Goal: Information Seeking & Learning: Learn about a topic

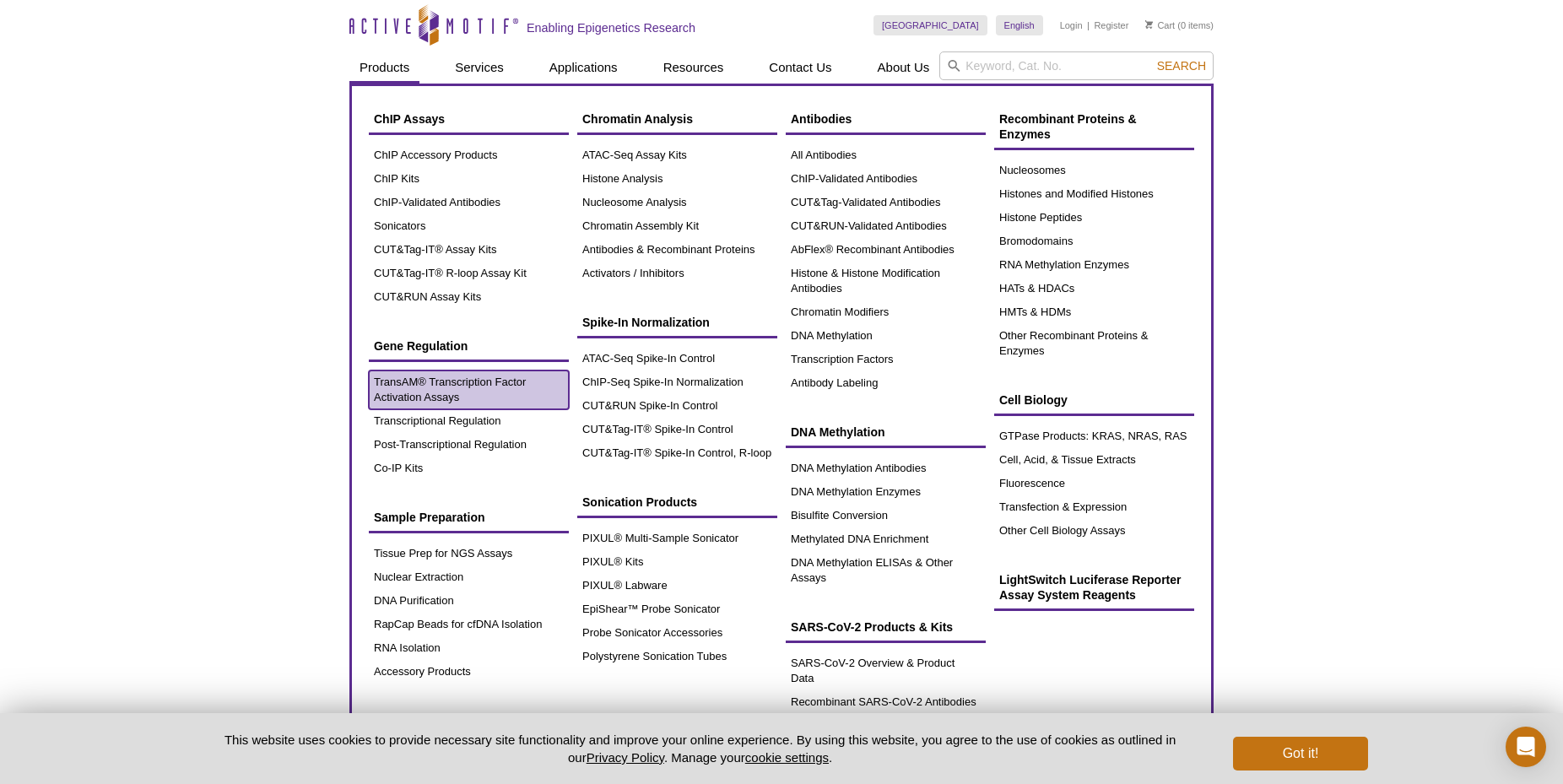
click at [495, 383] on link "TransAM® Transcription Factor Activation Assays" at bounding box center [469, 390] width 200 height 39
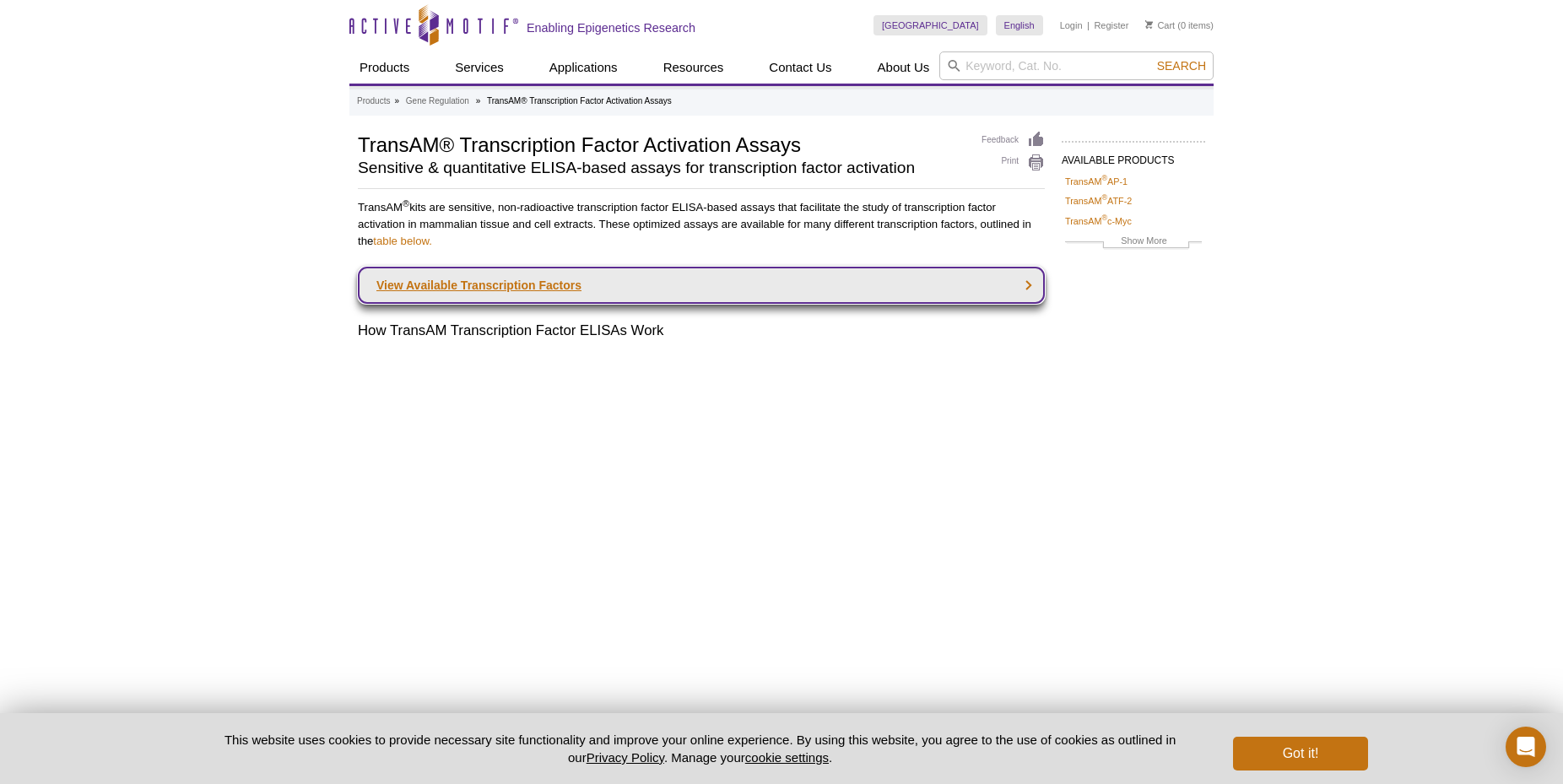
click at [1008, 280] on link "View Available Transcription Factors" at bounding box center [701, 286] width 687 height 37
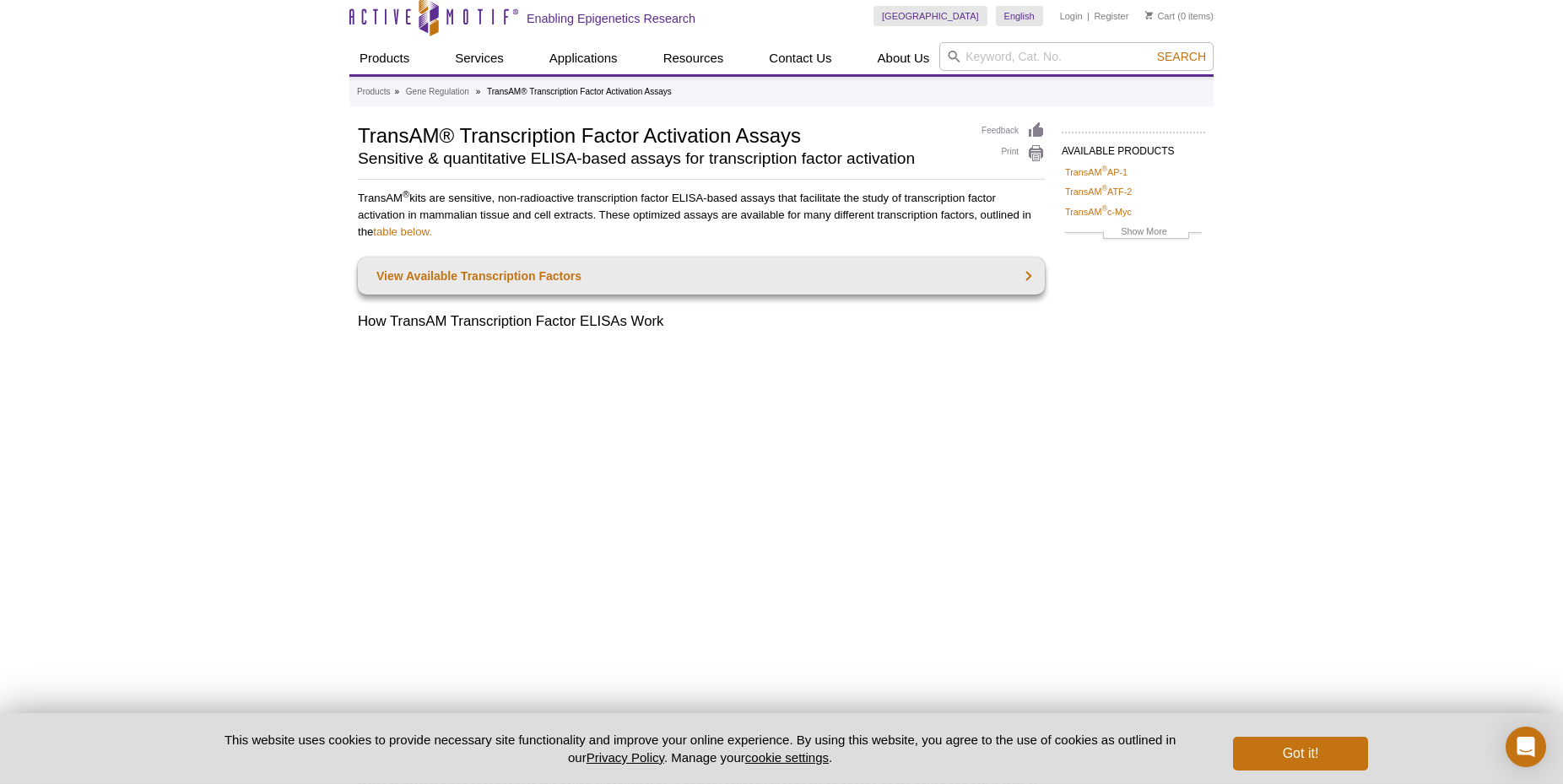
scroll to position [3, 0]
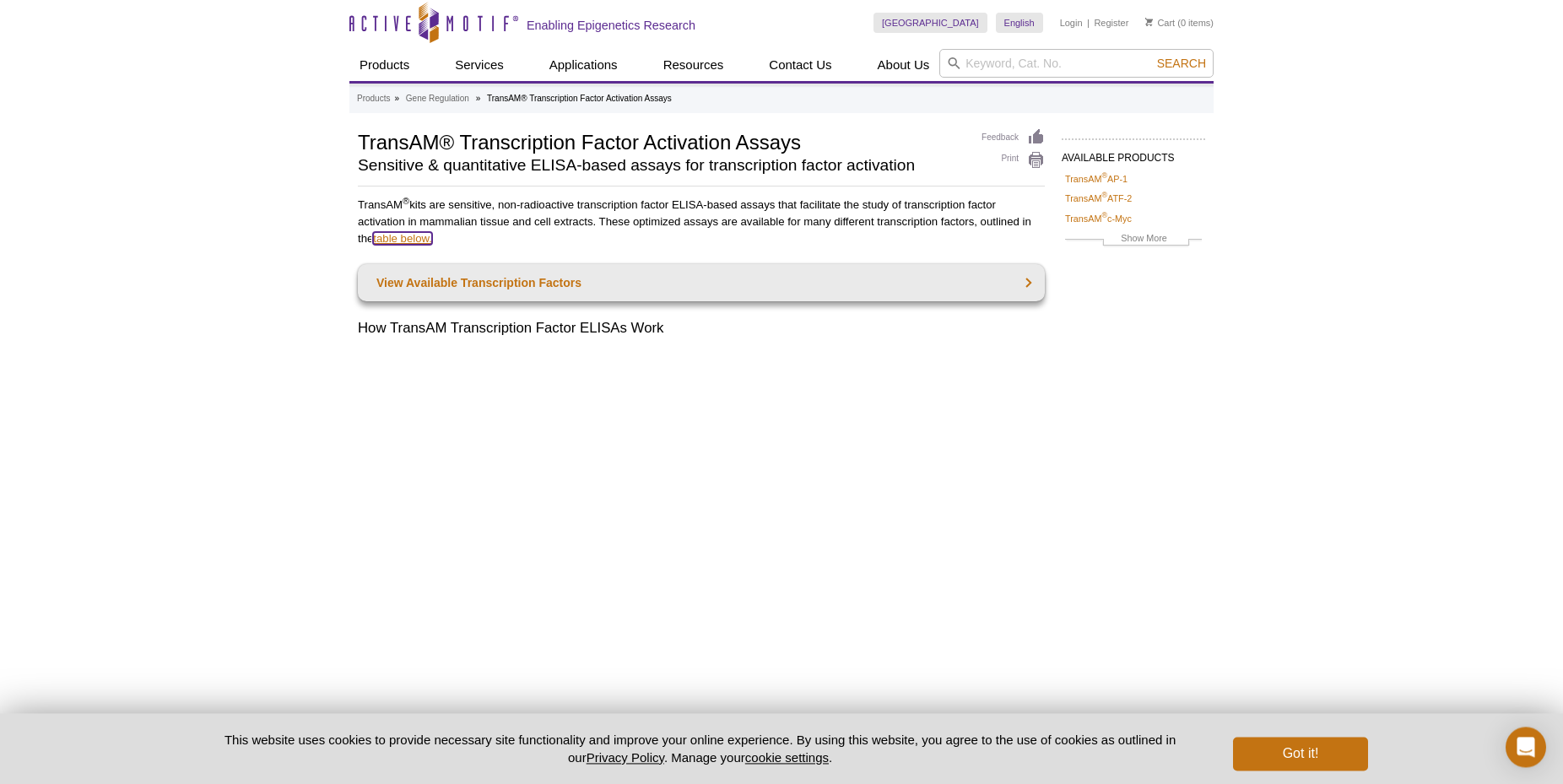
click at [404, 243] on link "table below." at bounding box center [402, 239] width 59 height 13
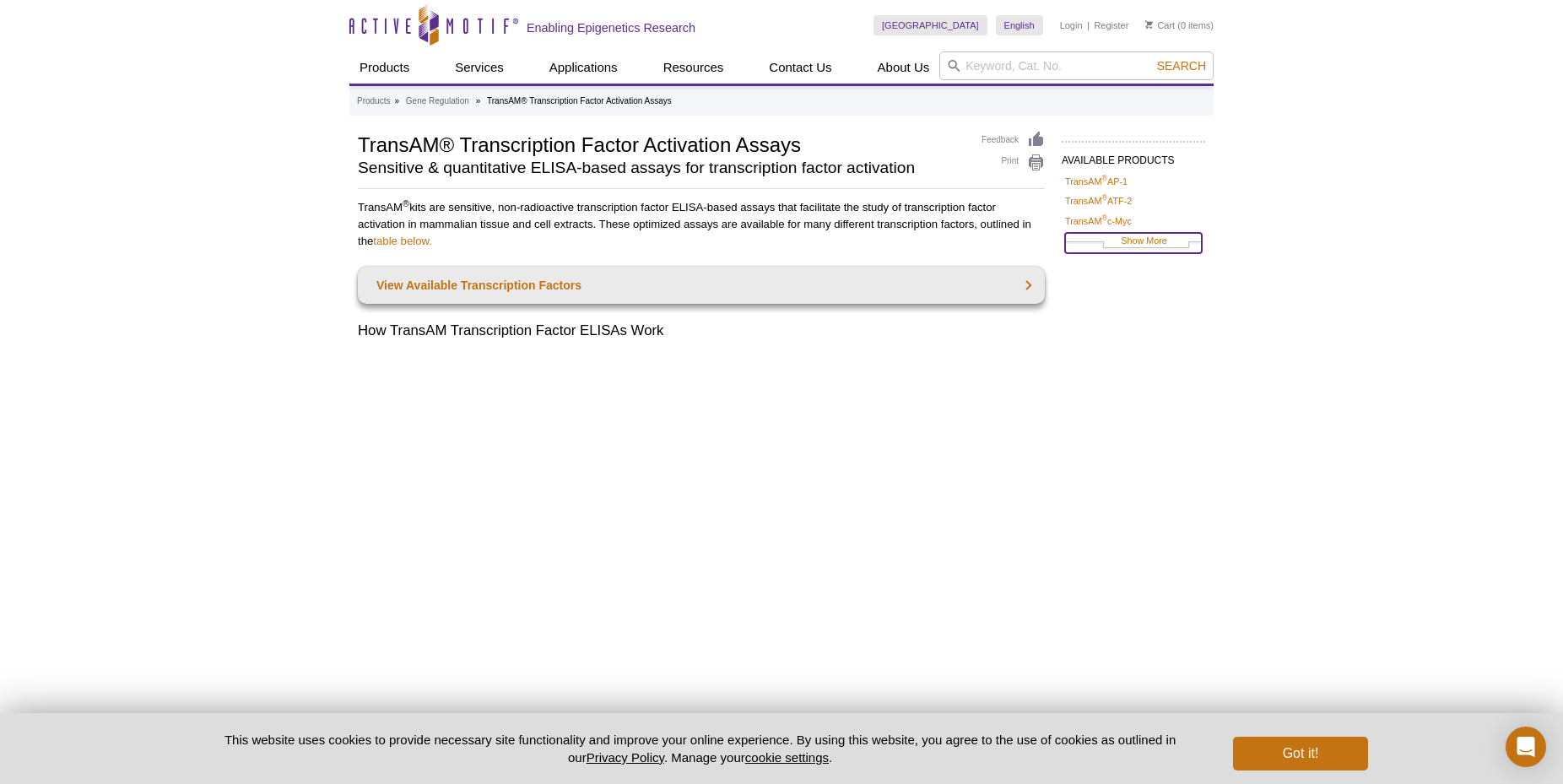
click at [1138, 238] on link "Show More" at bounding box center [1134, 243] width 136 height 20
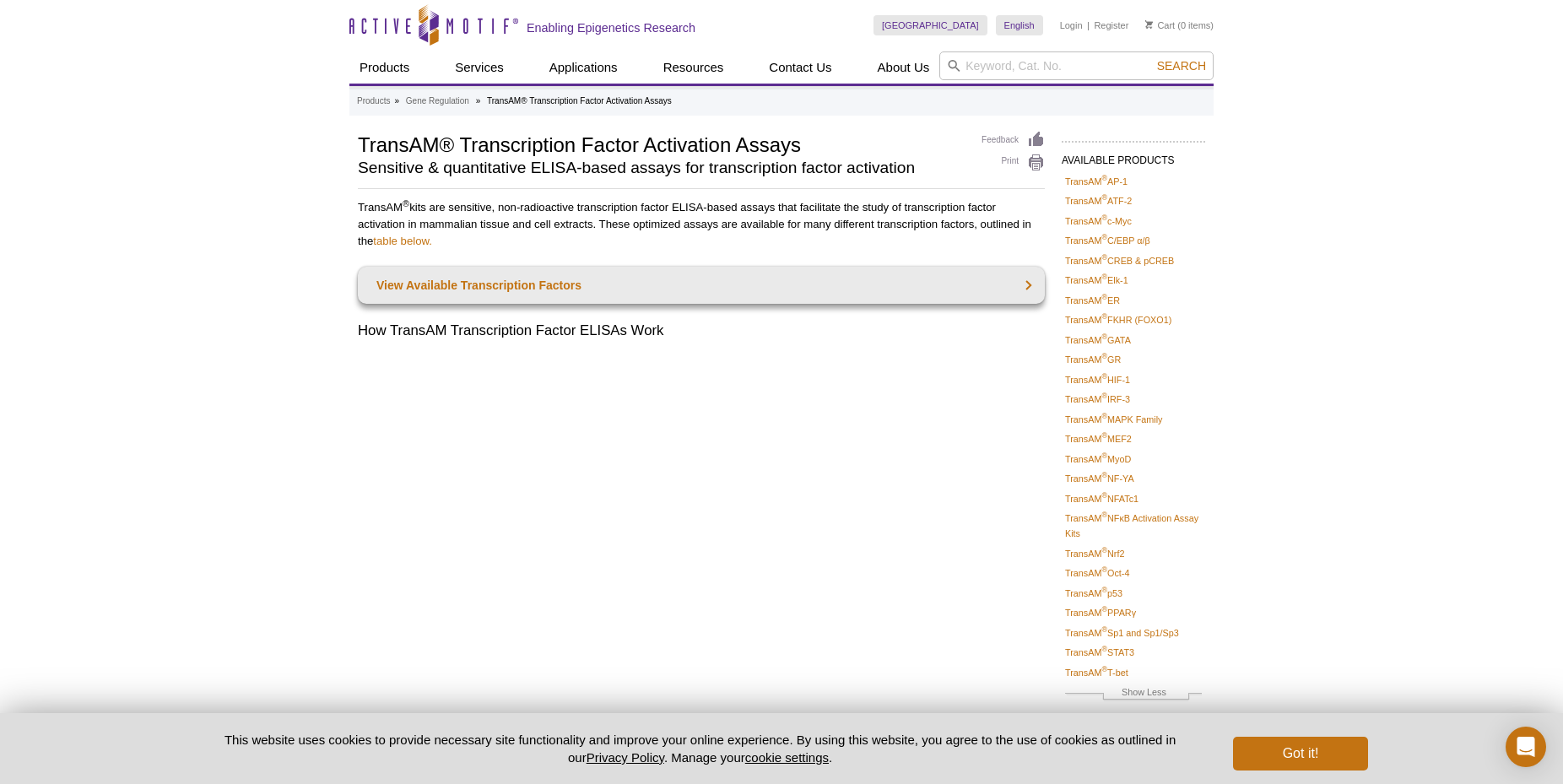
drag, startPoint x: 1061, startPoint y: 177, endPoint x: 1134, endPoint y: 667, distance: 495.4
click at [1134, 667] on div "AVAILABLE PRODUCTS TransAM ® AP-1 TransAM ® ATF-2 TransAM ® c-Myc TransAM ® C/E…" at bounding box center [1125, 431] width 161 height 601
copy ul "TransAM ® AP-1 TransAM ® ATF-2 TransAM ® c-Myc TransAM ® C/EBP α/β TransAM ® CR…"
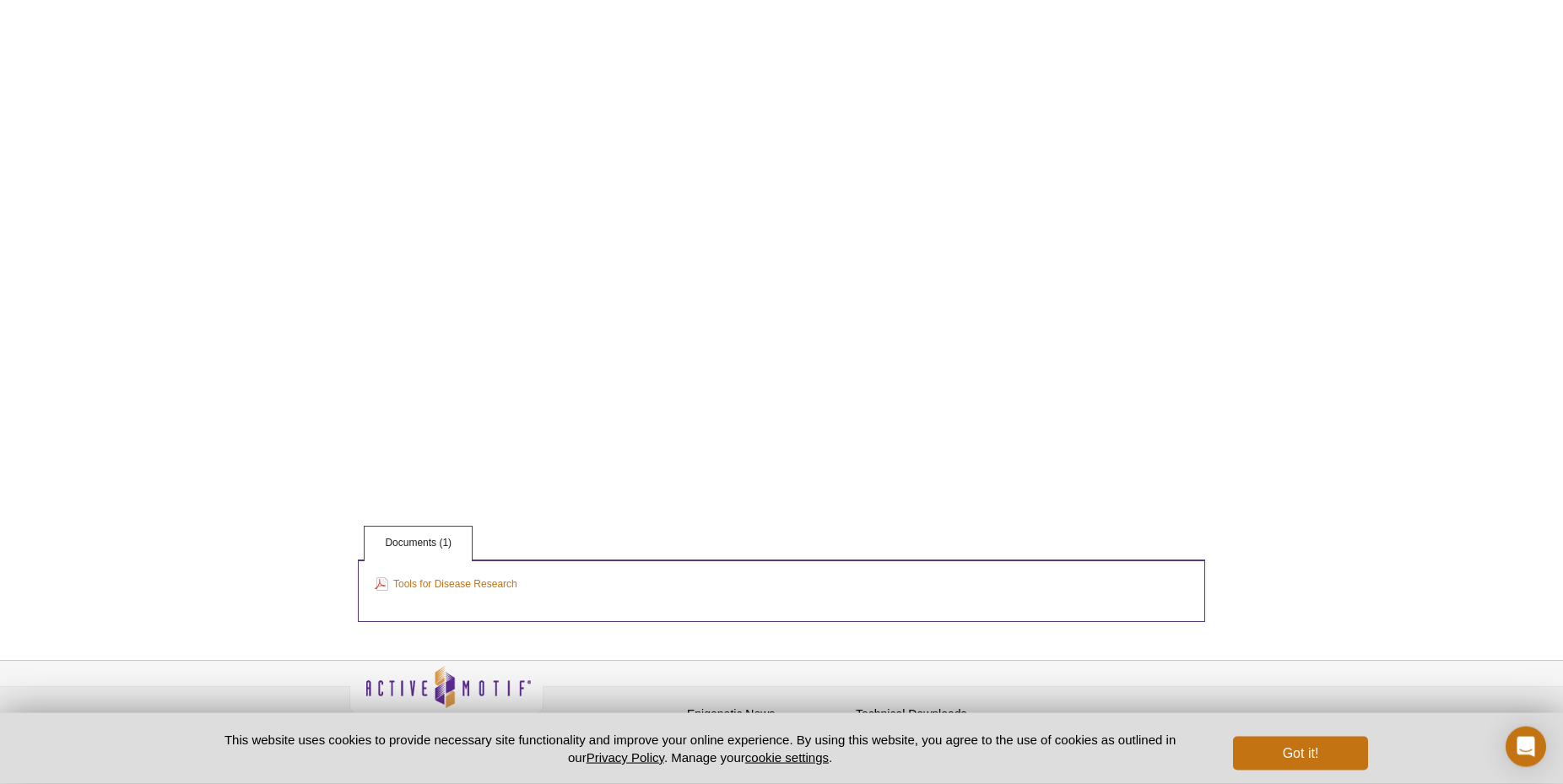
scroll to position [2398, 0]
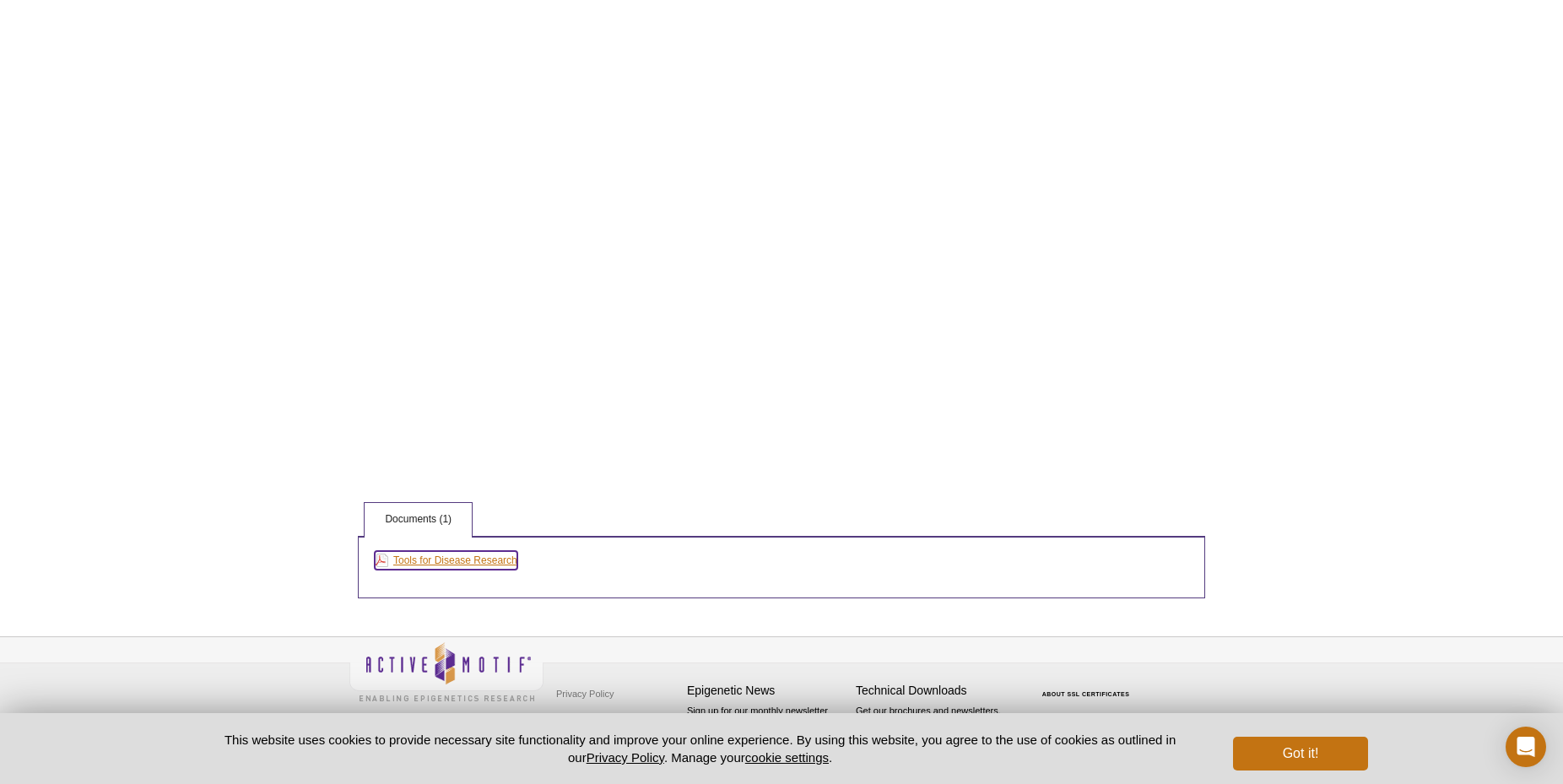
click at [474, 558] on link "Tools for Disease Research" at bounding box center [445, 560] width 143 height 19
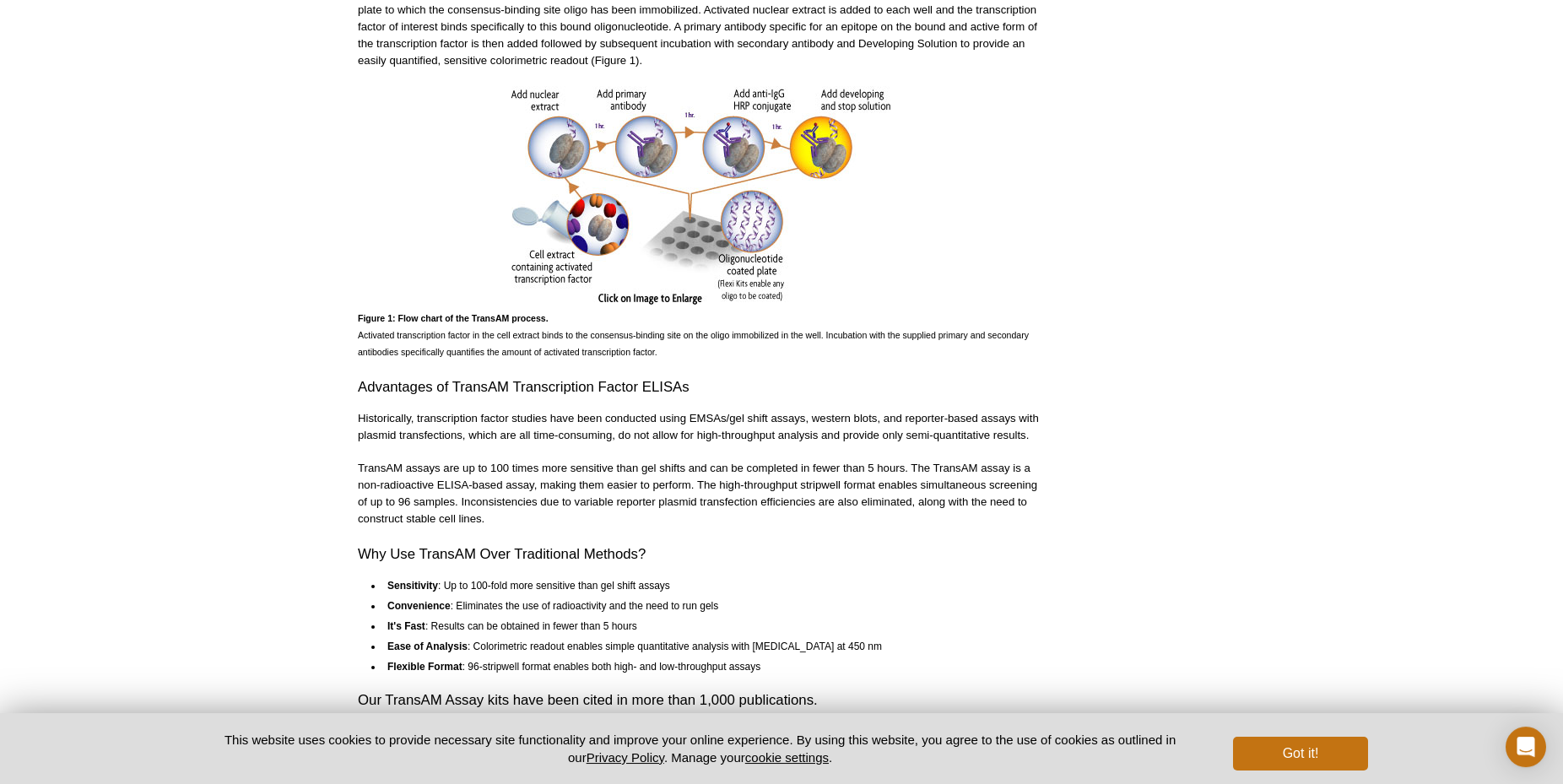
scroll to position [0, 0]
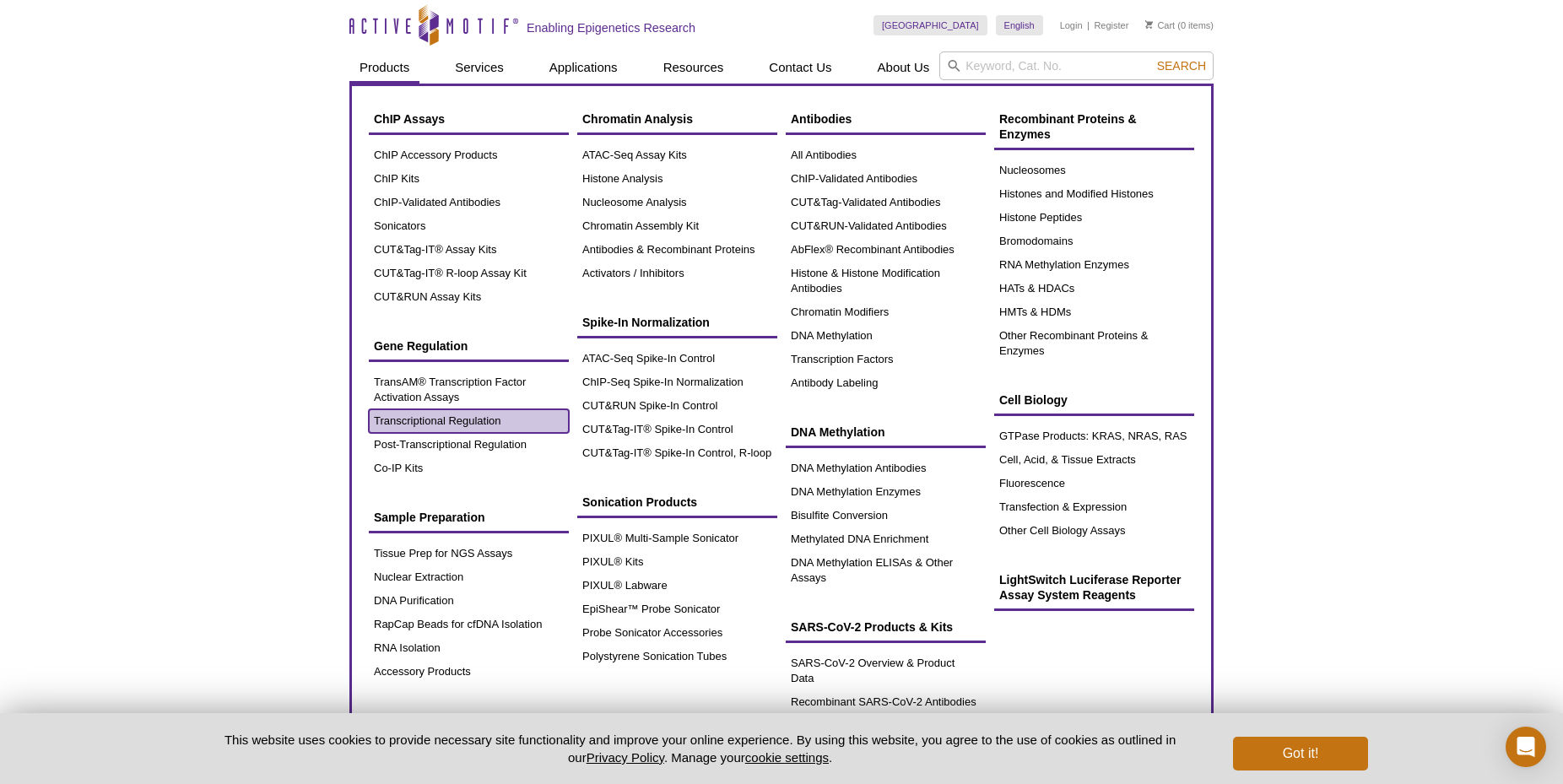
click at [417, 420] on link "Transcriptional Regulation" at bounding box center [469, 420] width 200 height 23
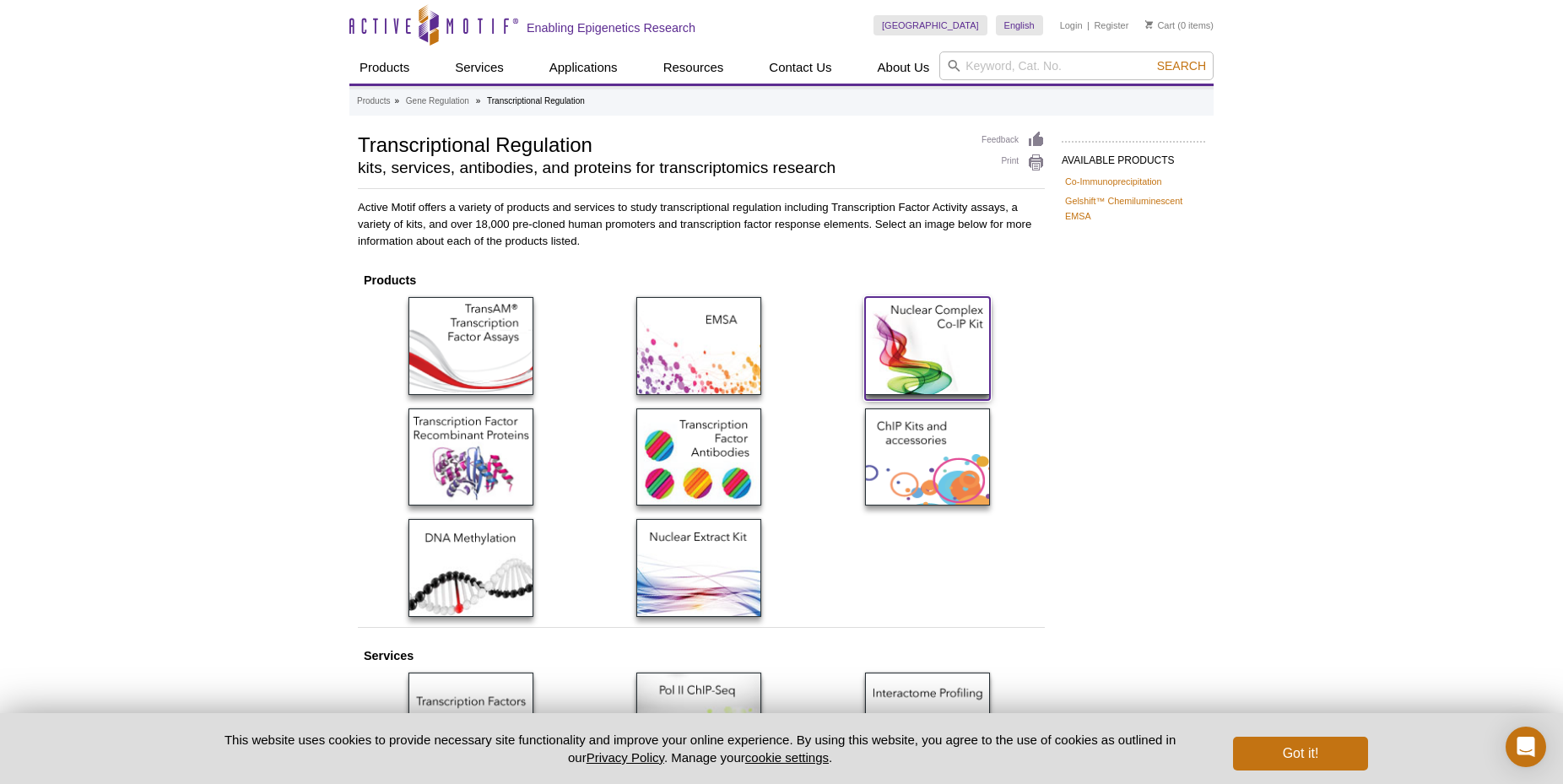
click at [962, 346] on img at bounding box center [928, 345] width 125 height 97
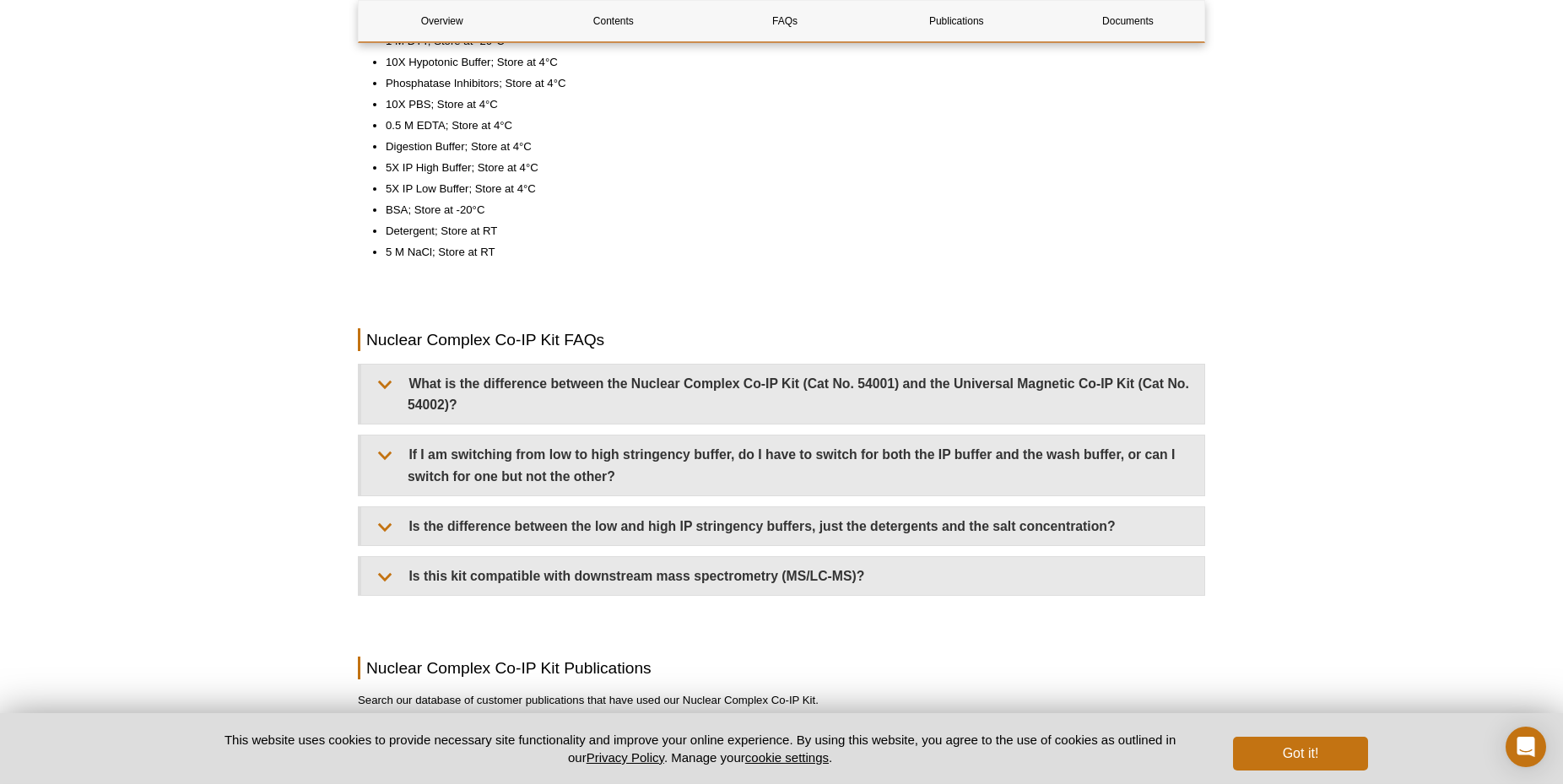
scroll to position [1378, 0]
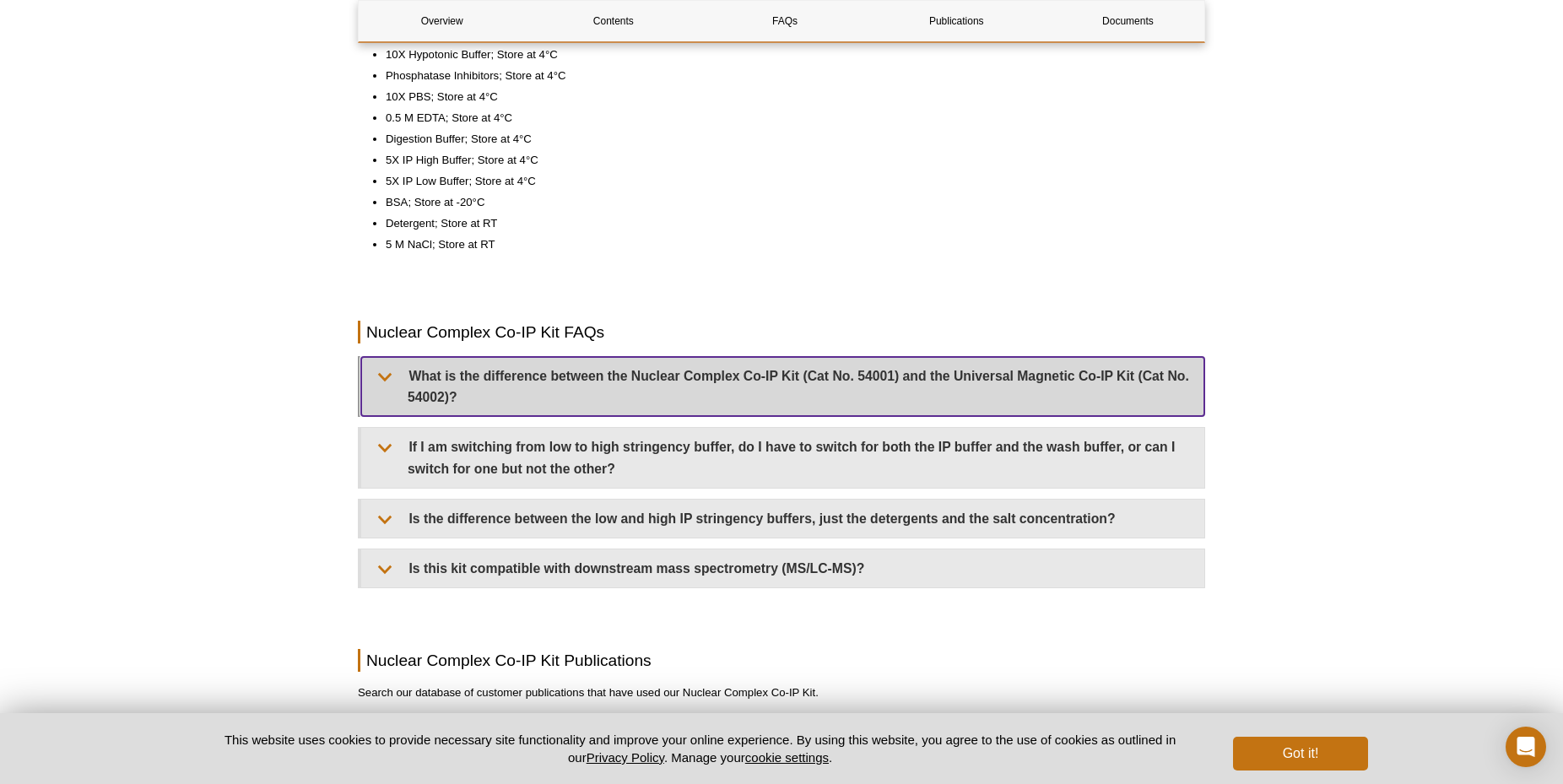
click at [385, 383] on summary "What is the difference between the Nuclear Complex Co-IP Kit (Cat No. 54001) an…" at bounding box center [782, 385] width 843 height 59
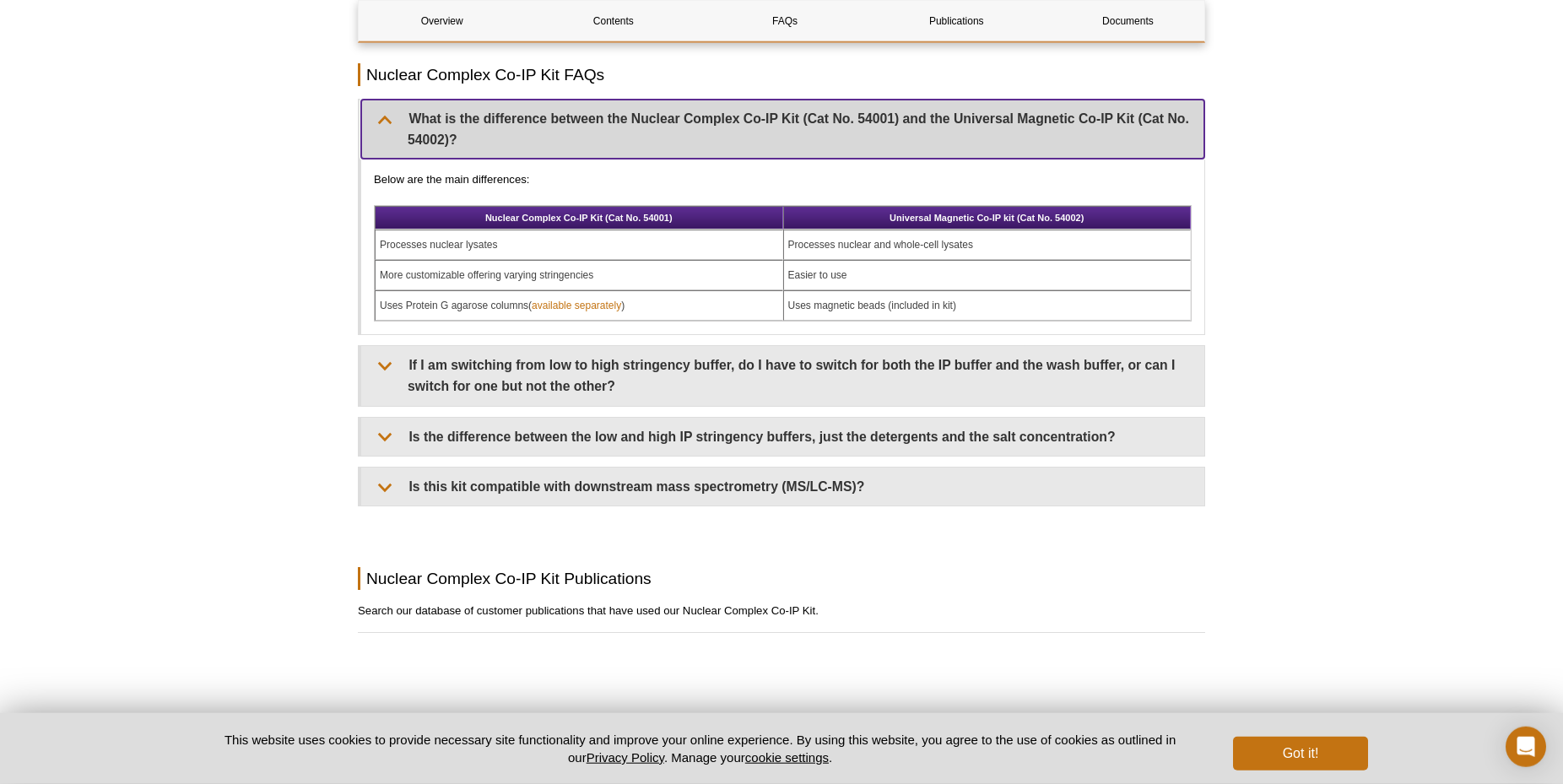
scroll to position [1635, 0]
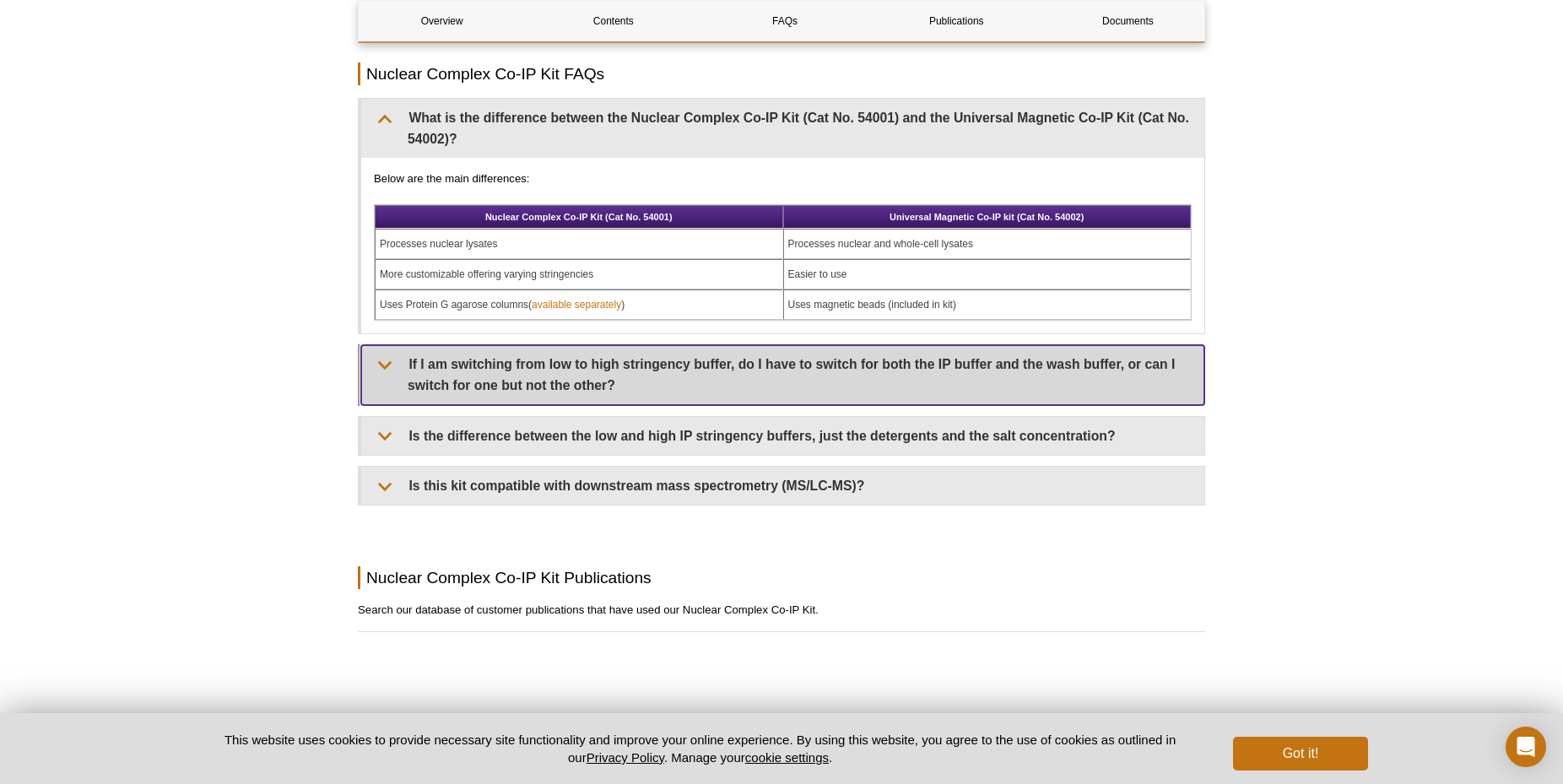
click at [382, 373] on summary "If I am switching from low to high stringency buffer, do I have to switch for b…" at bounding box center [782, 374] width 843 height 59
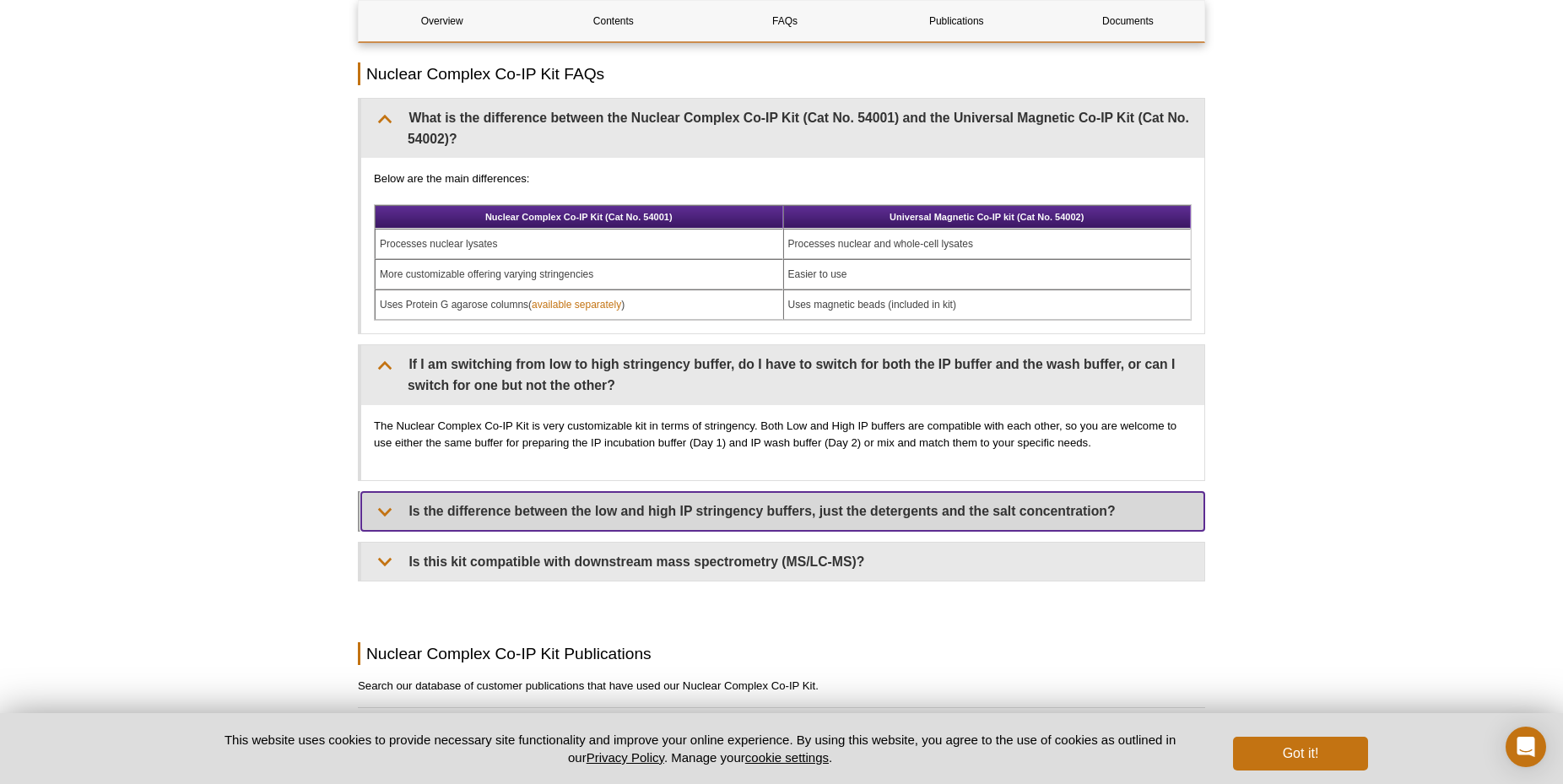
click at [382, 516] on summary "Is the difference between the low and high IP stringency buffers, just the dete…" at bounding box center [782, 511] width 843 height 38
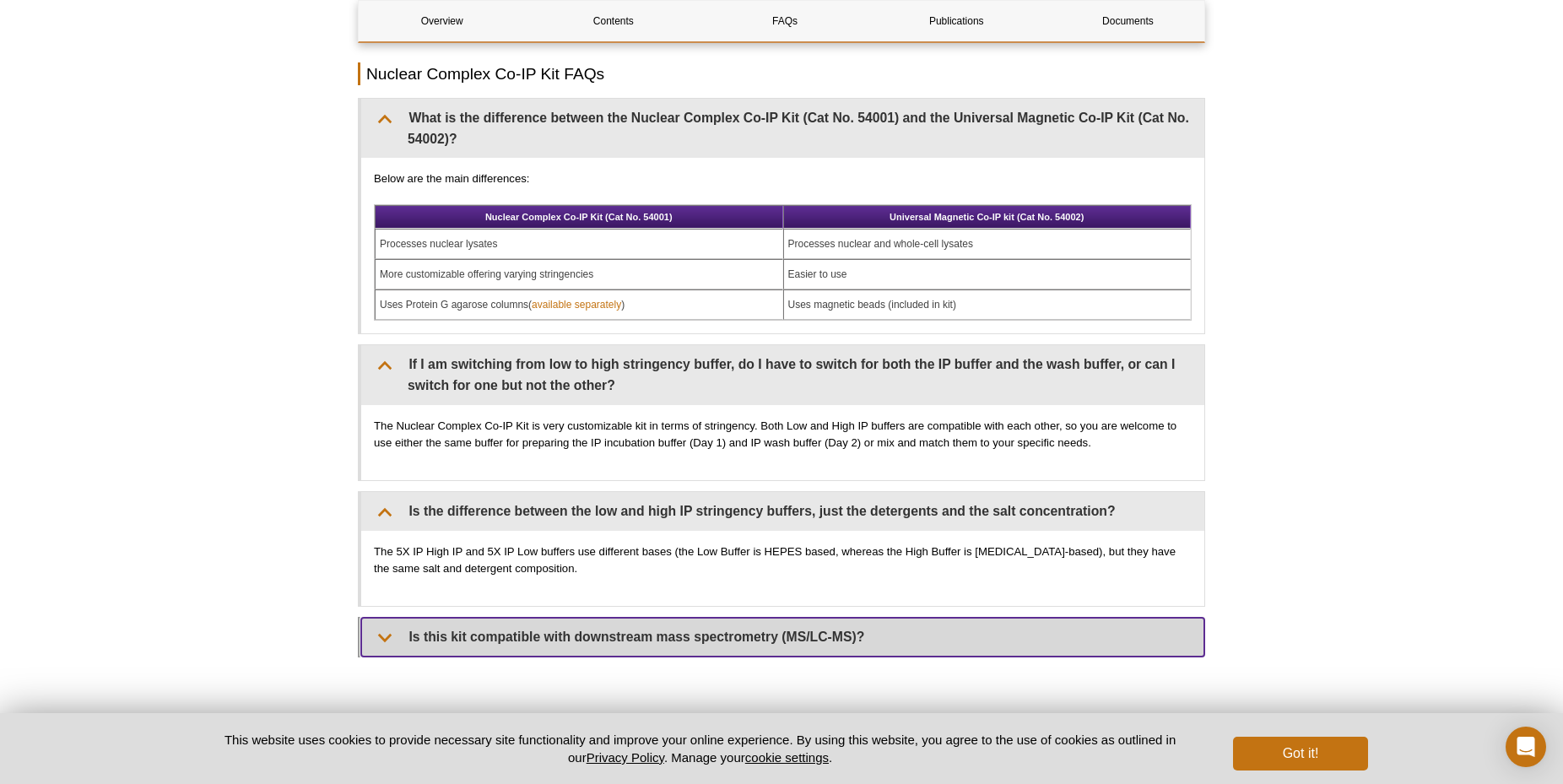
click at [392, 647] on summary "Is this kit compatible with downstream mass spectrometry (MS/LC-MS)?" at bounding box center [782, 637] width 843 height 38
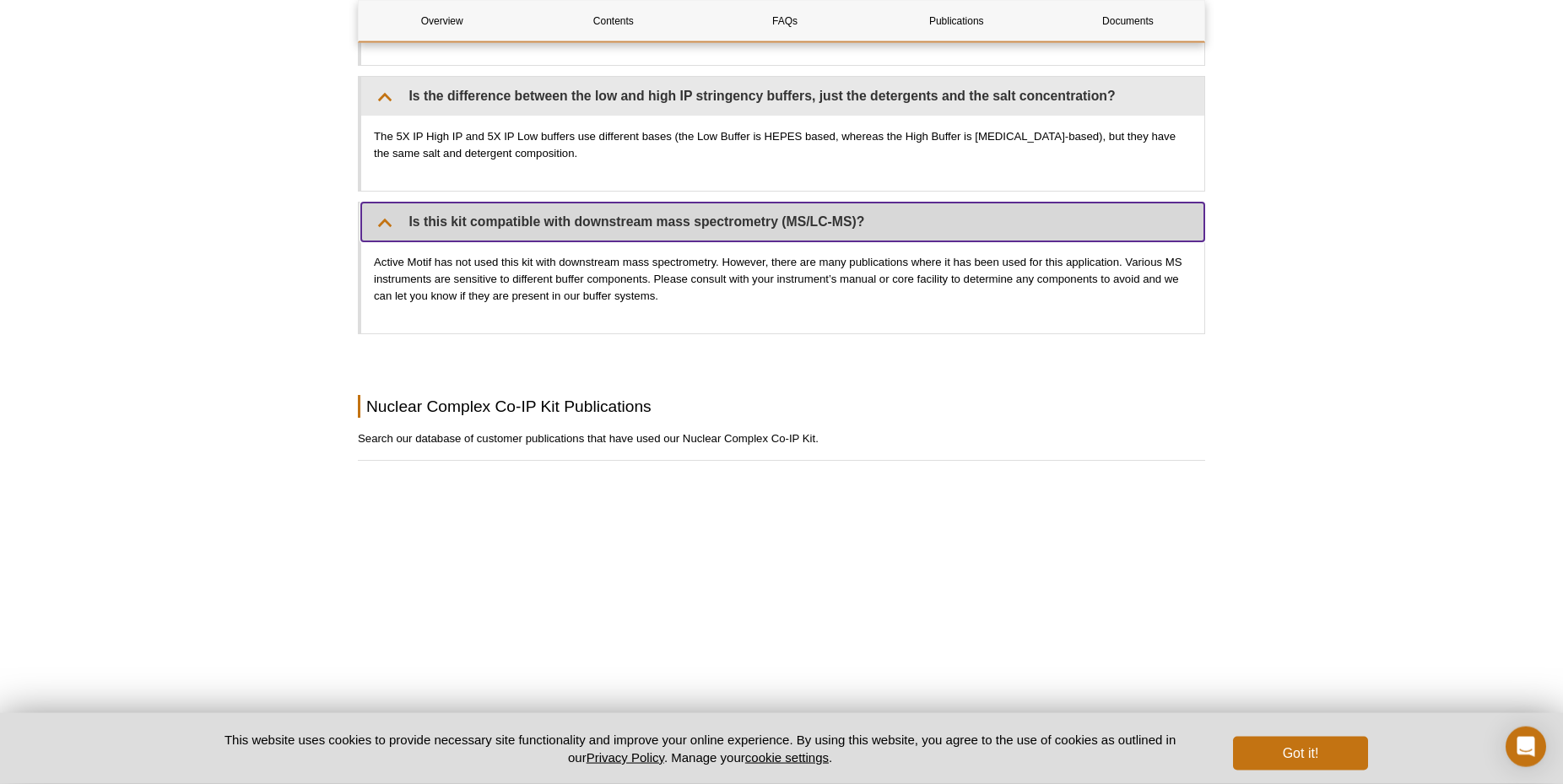
scroll to position [2065, 0]
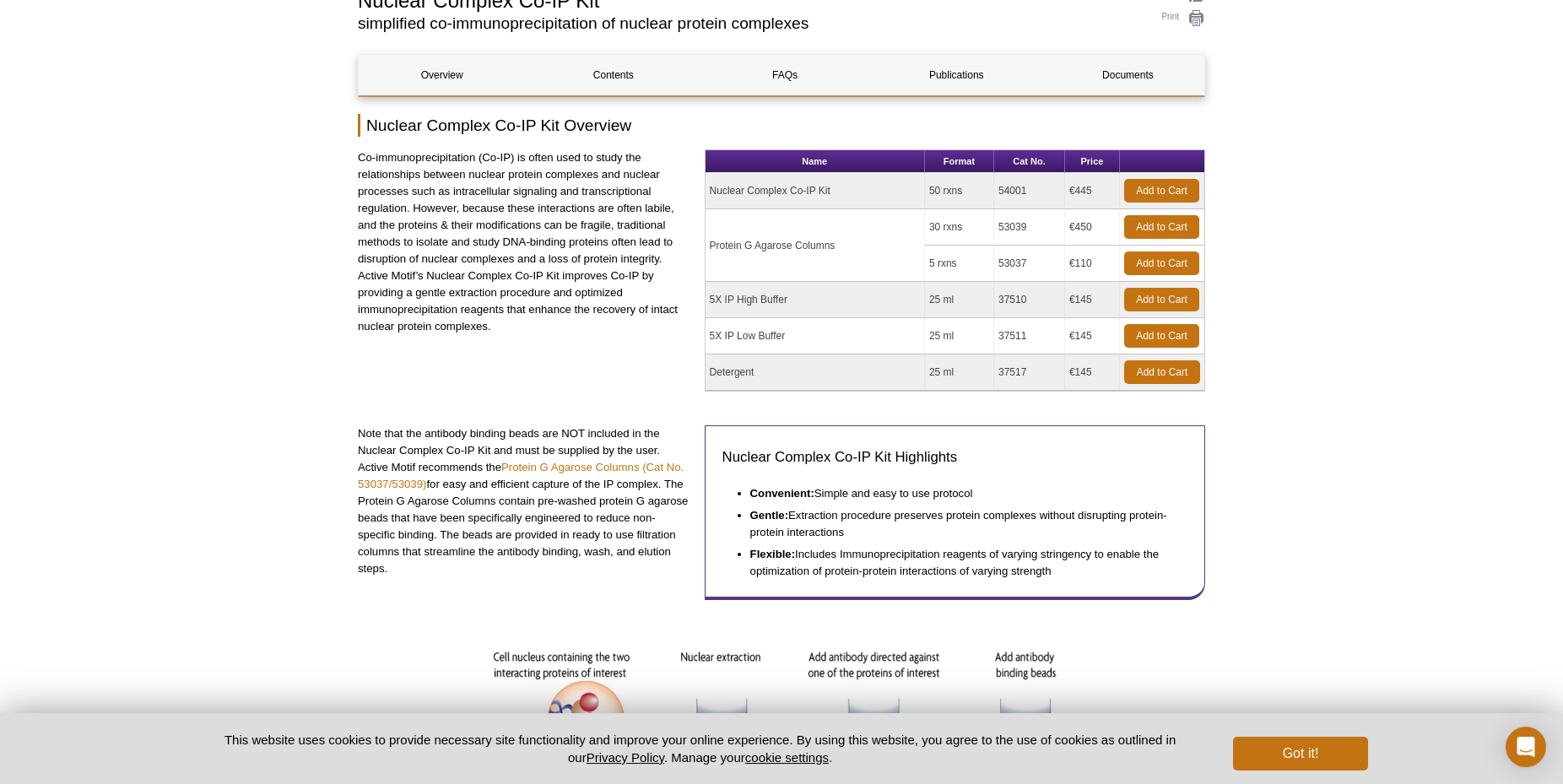
scroll to position [0, 0]
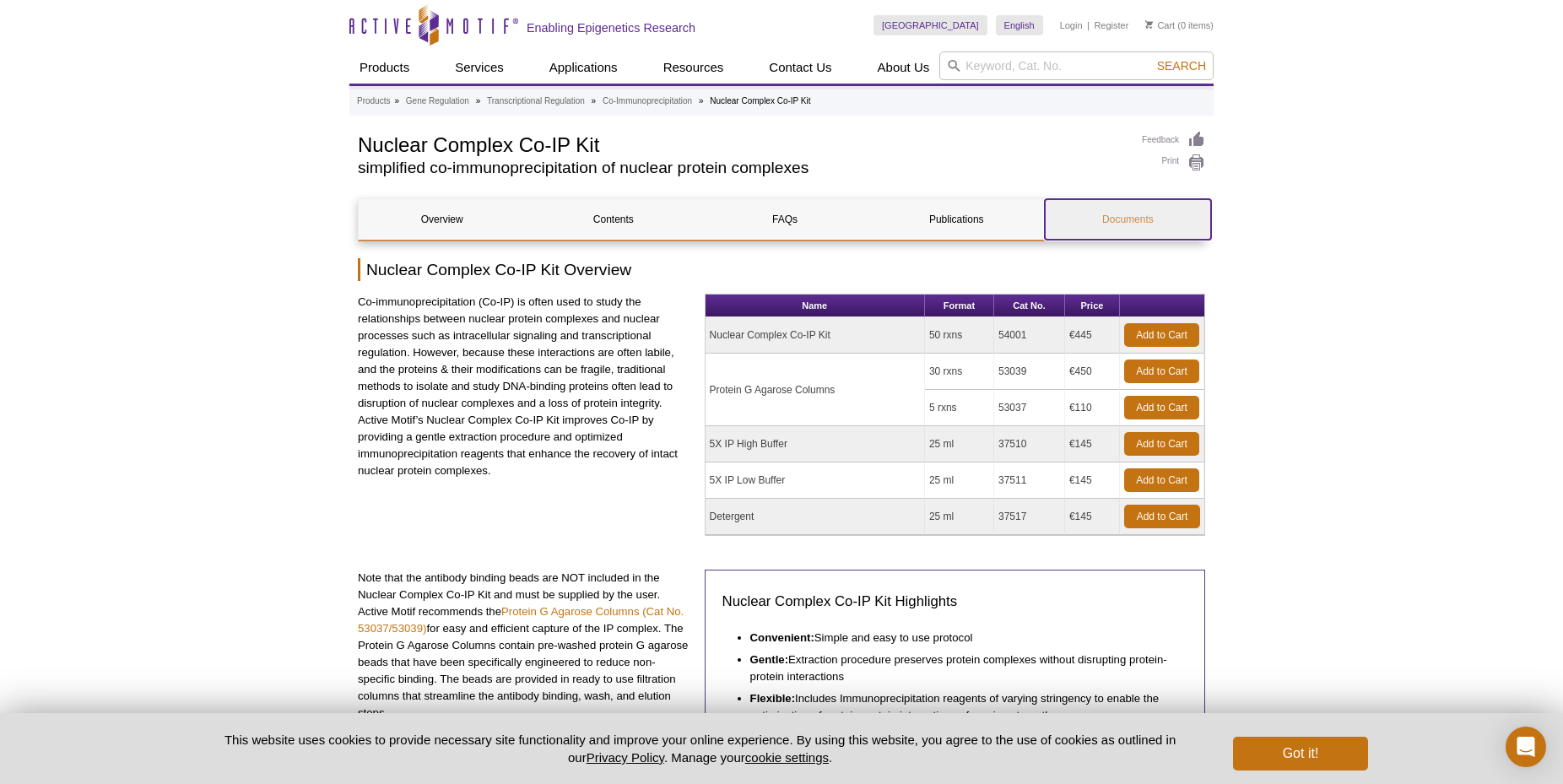
click at [1163, 220] on link "Documents" at bounding box center [1128, 218] width 166 height 40
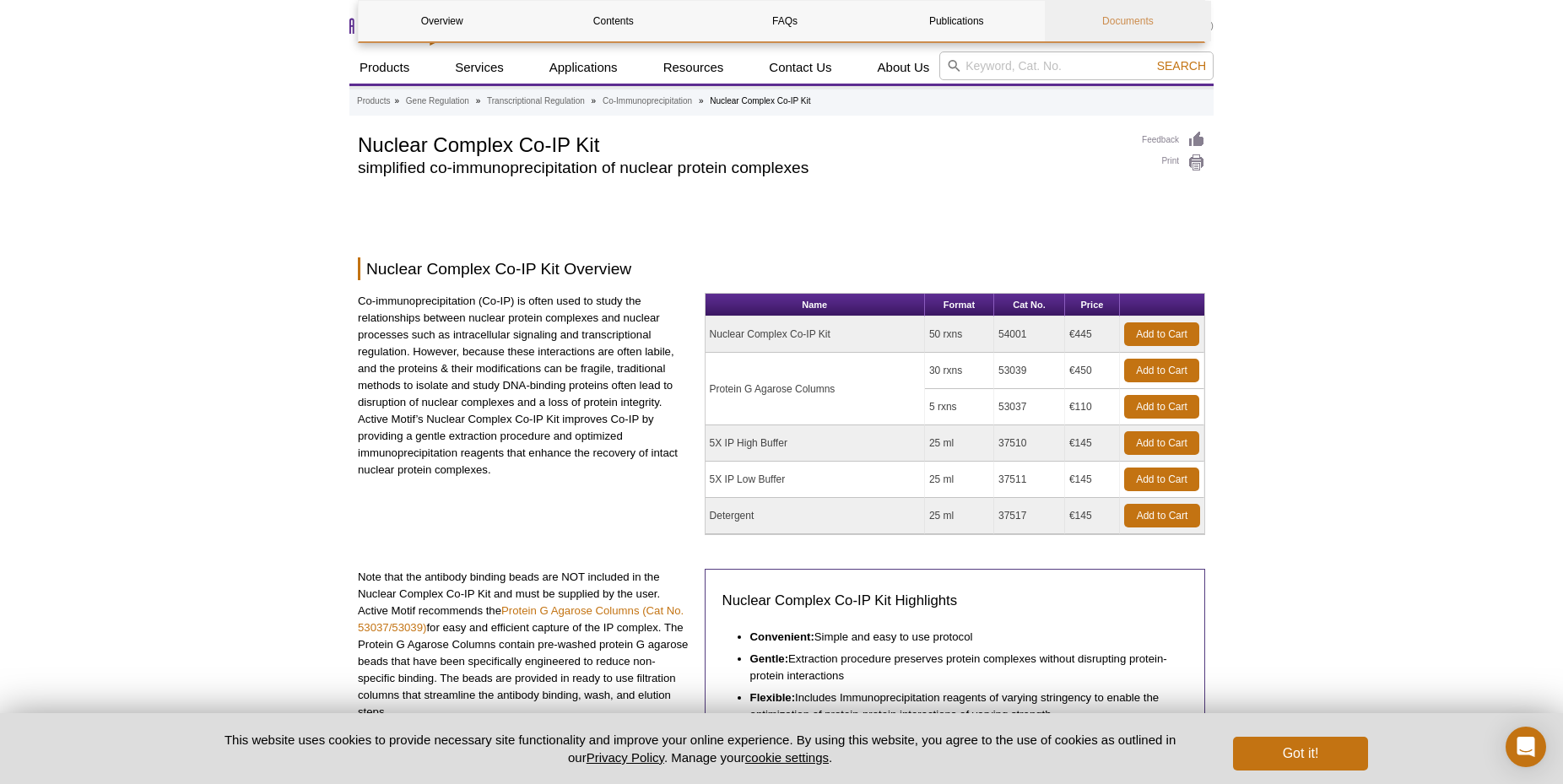
scroll to position [3183, 0]
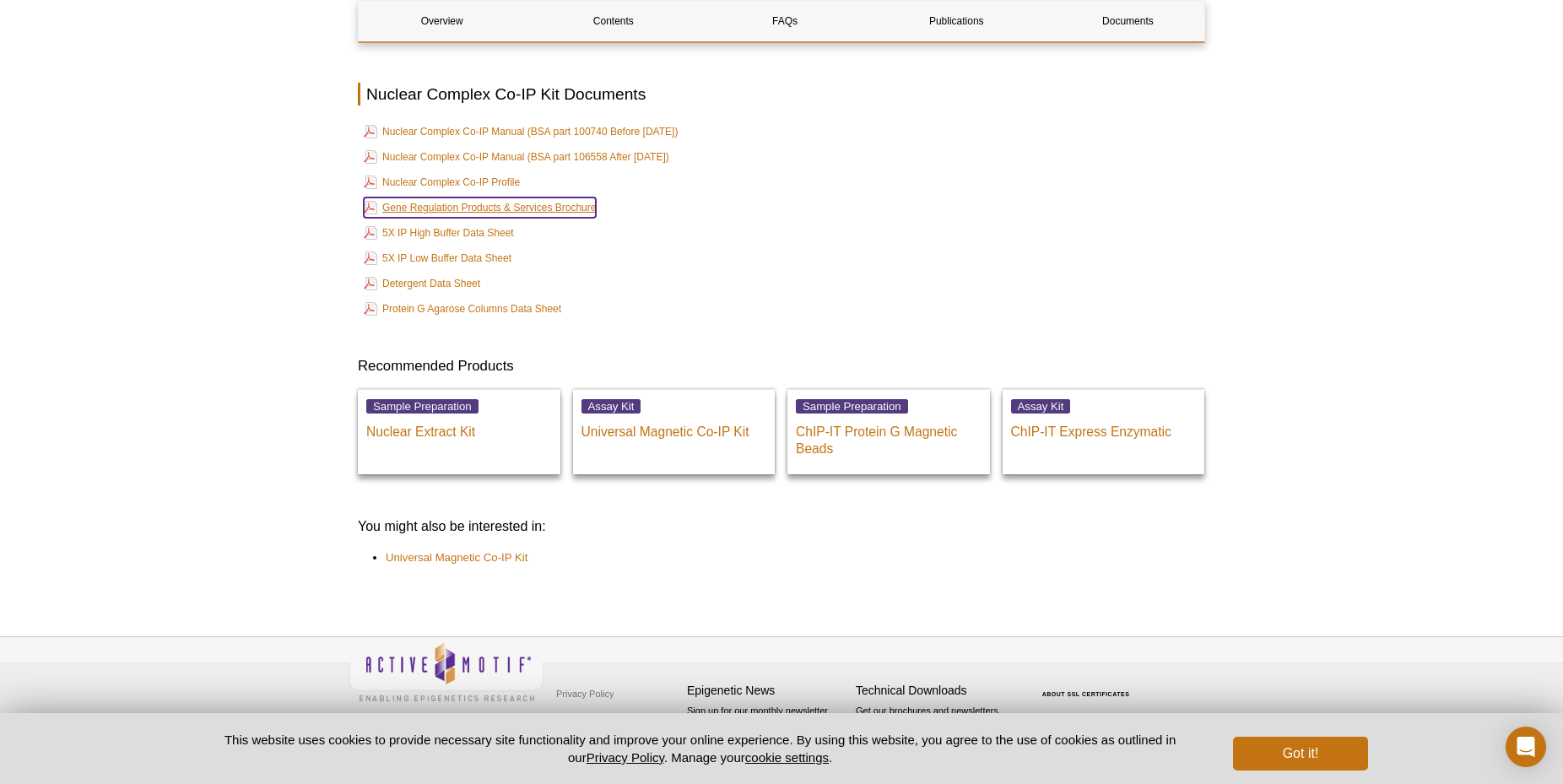
click at [574, 206] on link "Gene Regulation Products & Services Brochure" at bounding box center [480, 208] width 232 height 21
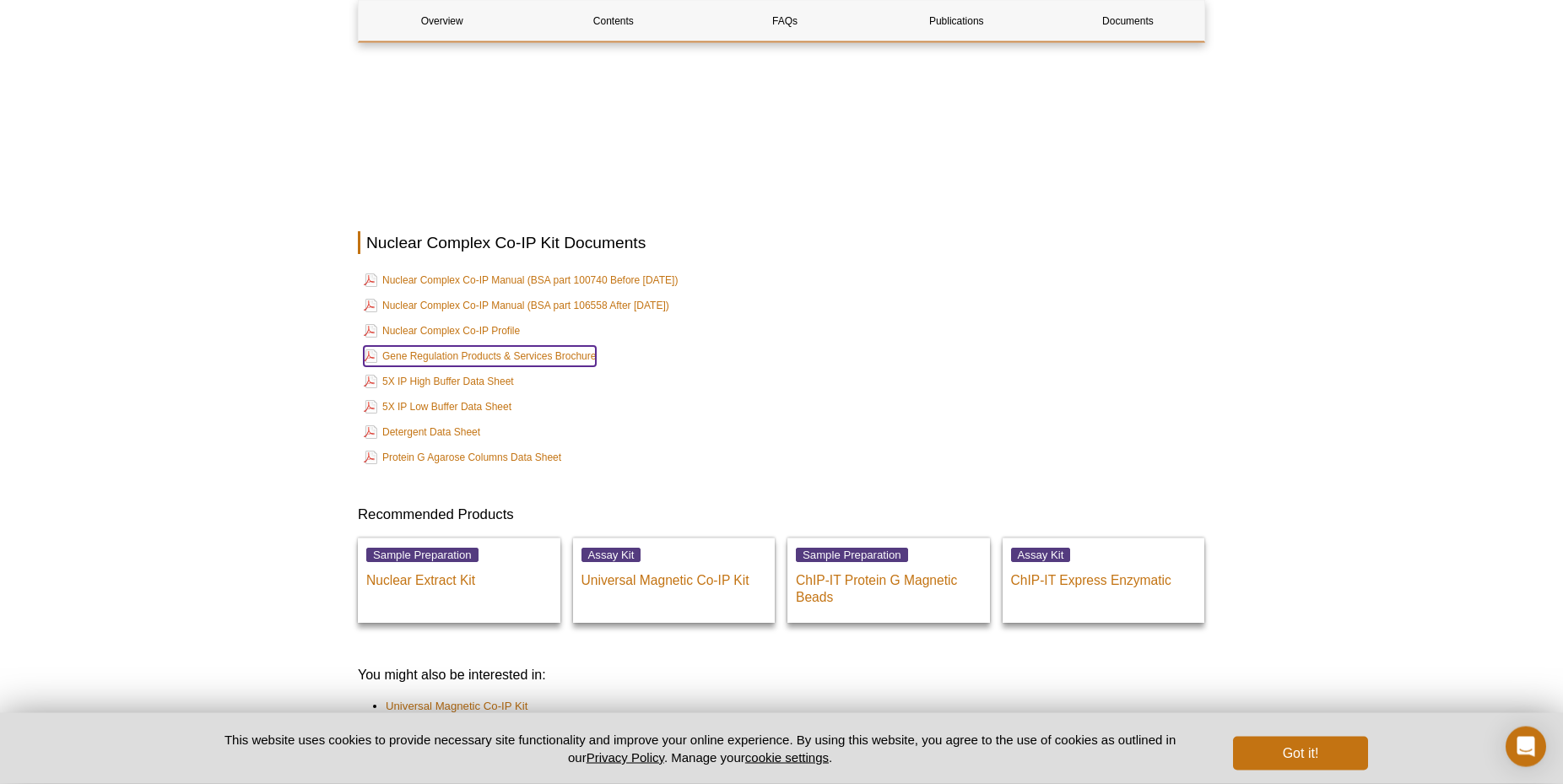
scroll to position [3011, 0]
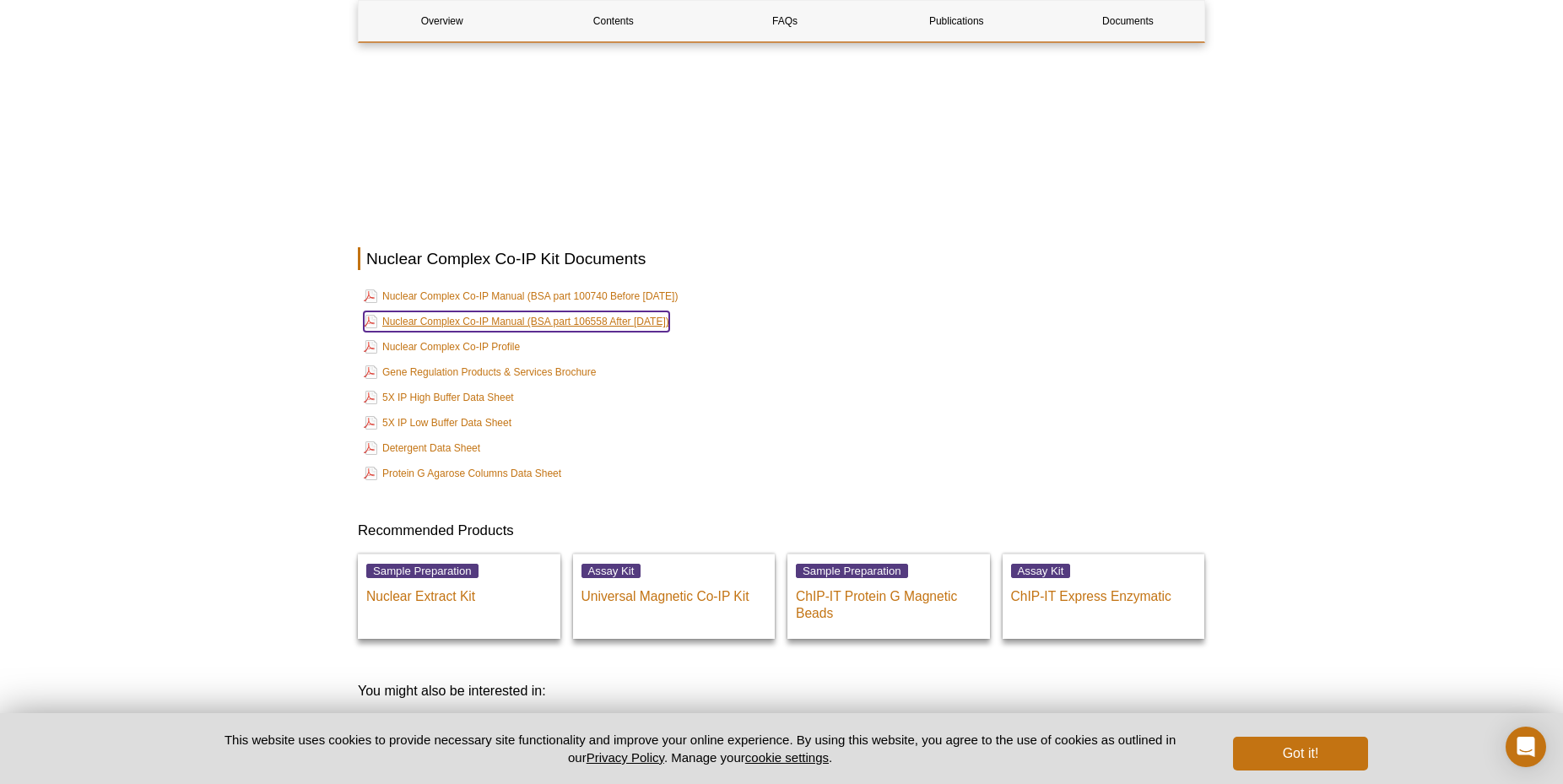
click at [596, 323] on link "Nuclear Complex Co-IP Manual (BSA part 106558 After [DATE])" at bounding box center [516, 322] width 305 height 21
